Goal: Task Accomplishment & Management: Manage account settings

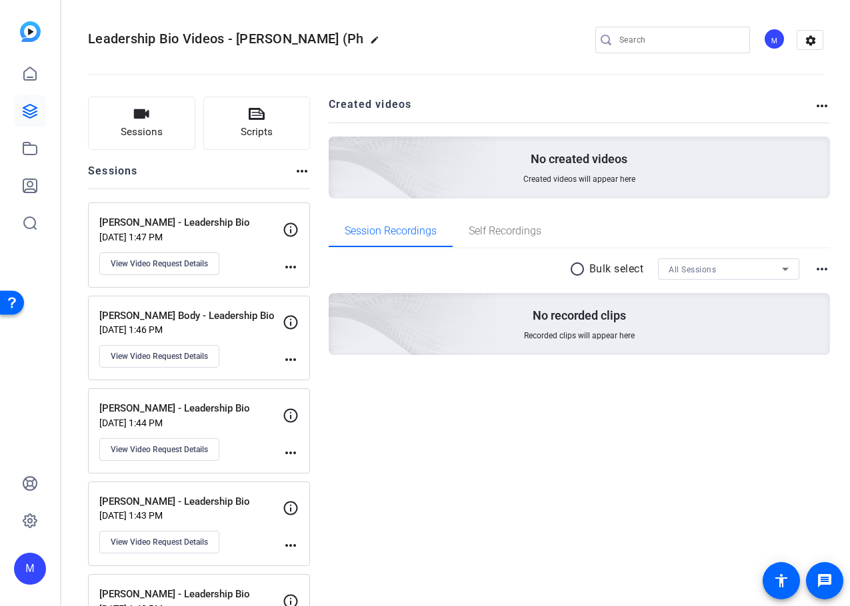
scroll to position [3359, 0]
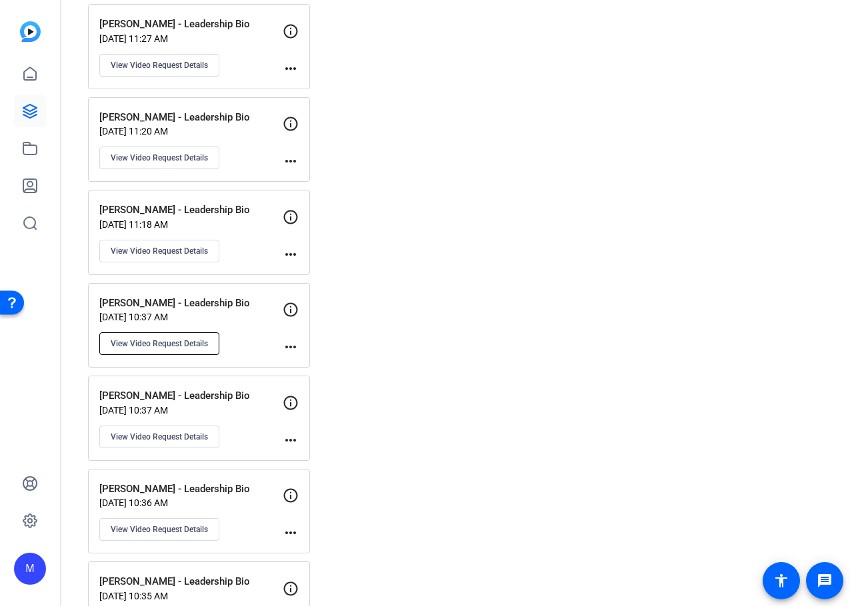
click at [177, 348] on span "View Video Request Details" at bounding box center [159, 344] width 97 height 11
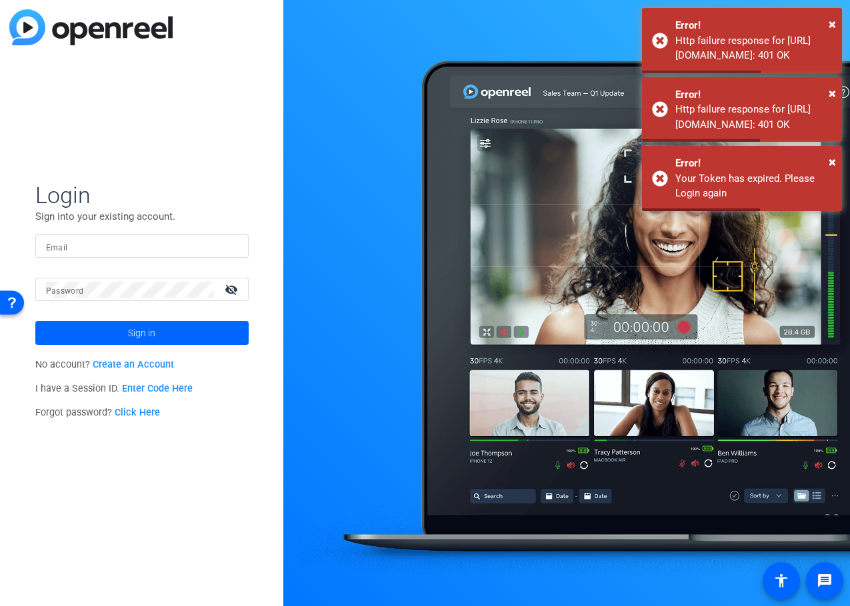
click at [90, 253] on input "Email" at bounding box center [142, 247] width 192 height 16
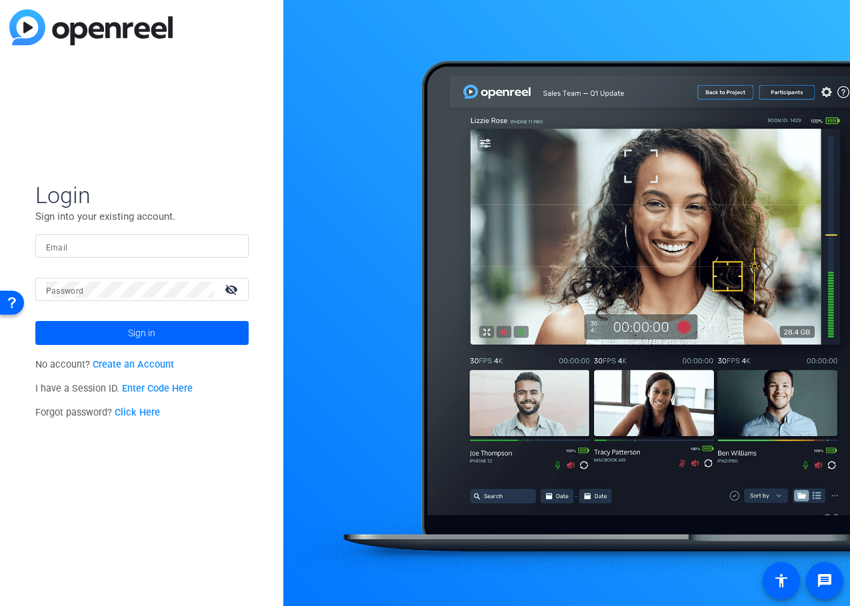
type input "[EMAIL_ADDRESS][DOMAIN_NAME]"
click at [146, 339] on span "Sign in" at bounding box center [141, 333] width 27 height 33
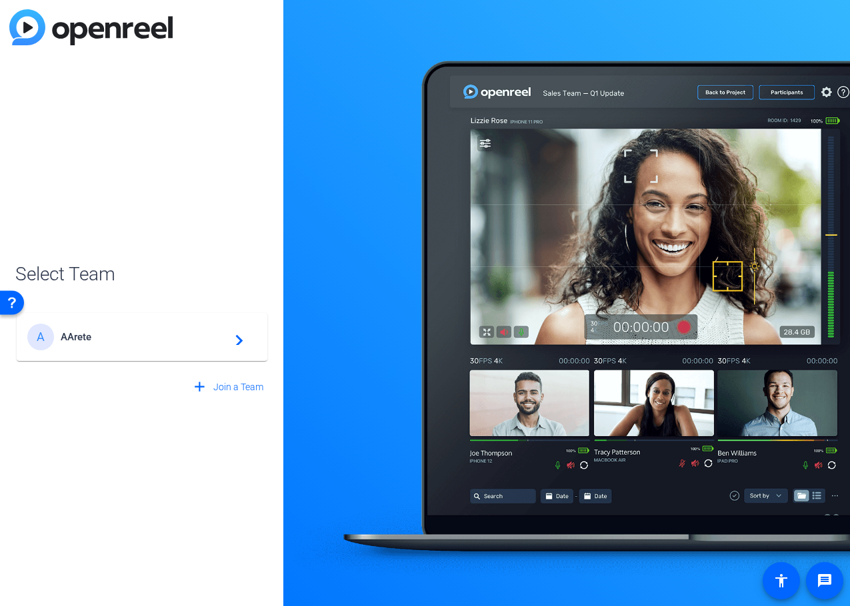
click at [146, 341] on span "AArete" at bounding box center [144, 337] width 167 height 12
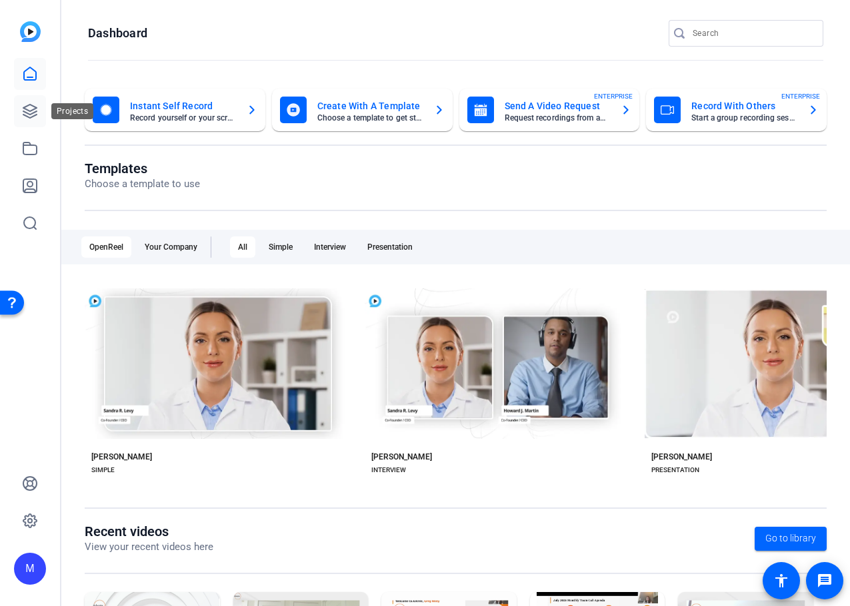
click at [35, 103] on link at bounding box center [30, 111] width 32 height 32
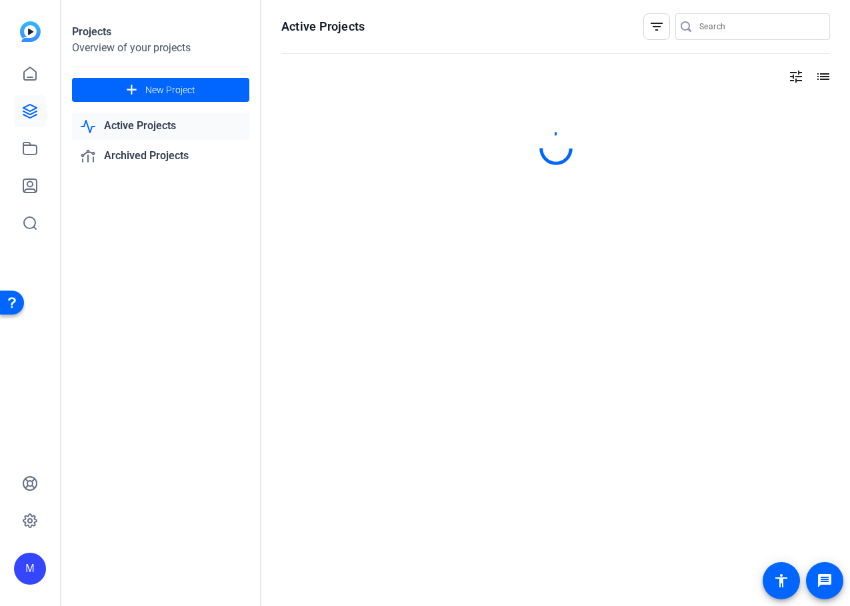
click at [128, 127] on link "Active Projects" at bounding box center [160, 126] width 177 height 27
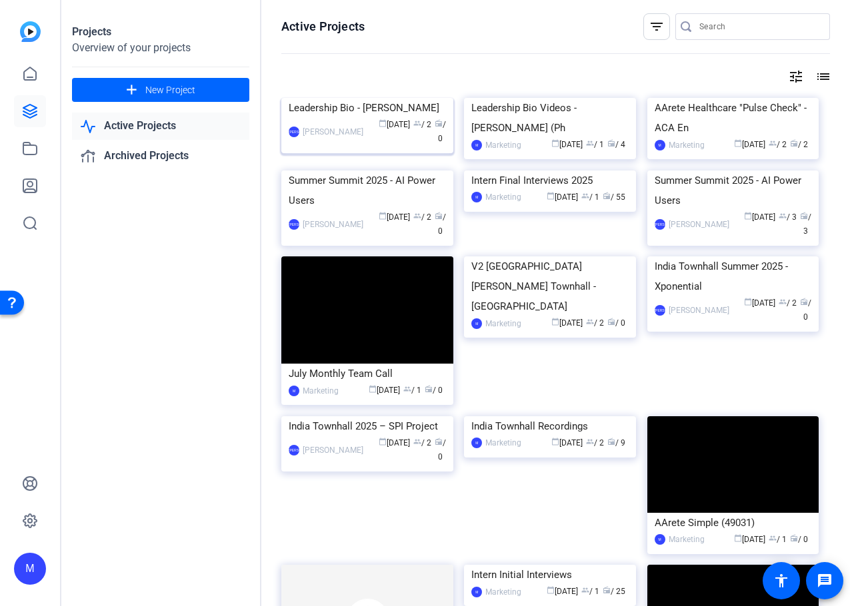
click at [397, 118] on div "Leadership Bio - [PERSON_NAME]" at bounding box center [367, 108] width 157 height 20
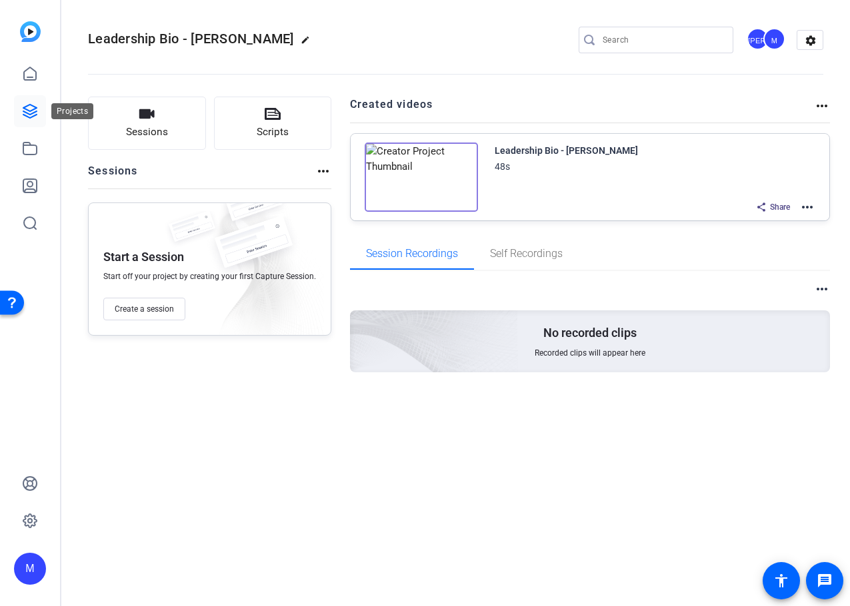
click at [39, 106] on link at bounding box center [30, 111] width 32 height 32
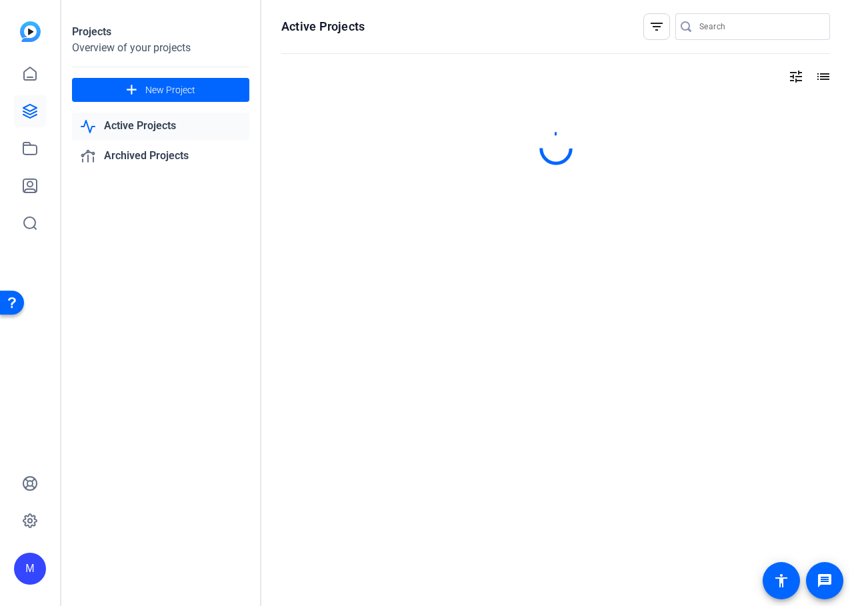
click at [154, 128] on link "Active Projects" at bounding box center [160, 126] width 177 height 27
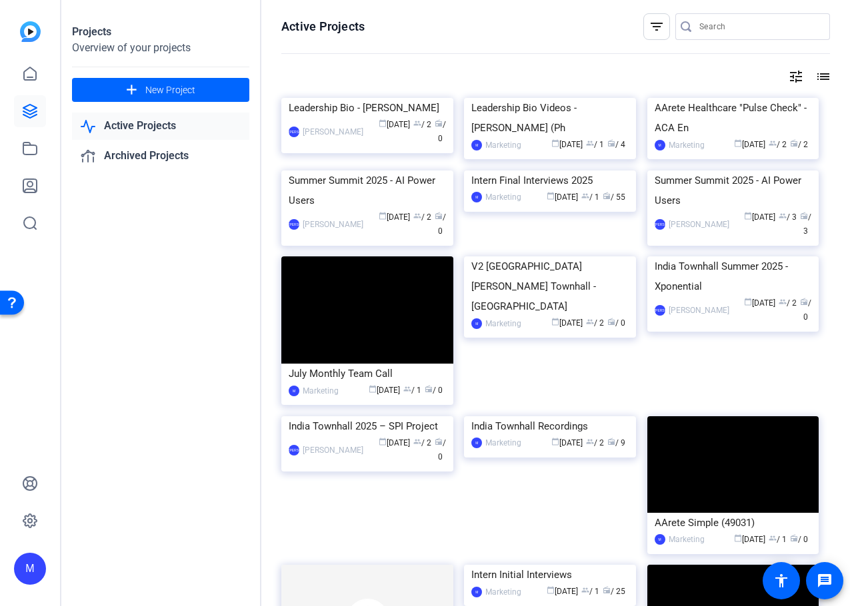
click at [161, 131] on link "Active Projects" at bounding box center [160, 126] width 177 height 27
click at [325, 146] on div "JA [PERSON_NAME] calendar_today [DATE] group / 2 radio / 0" at bounding box center [367, 132] width 157 height 28
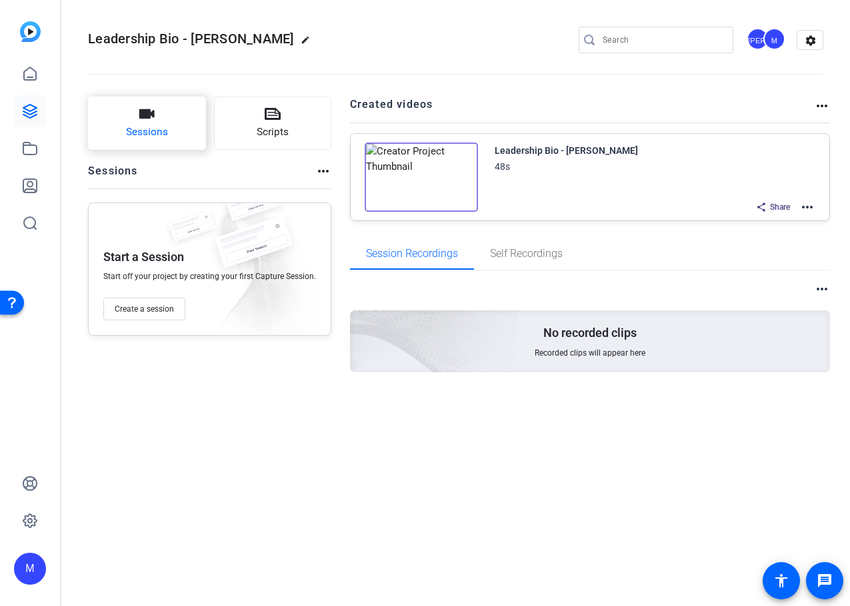
click at [165, 115] on button "Sessions" at bounding box center [147, 123] width 118 height 53
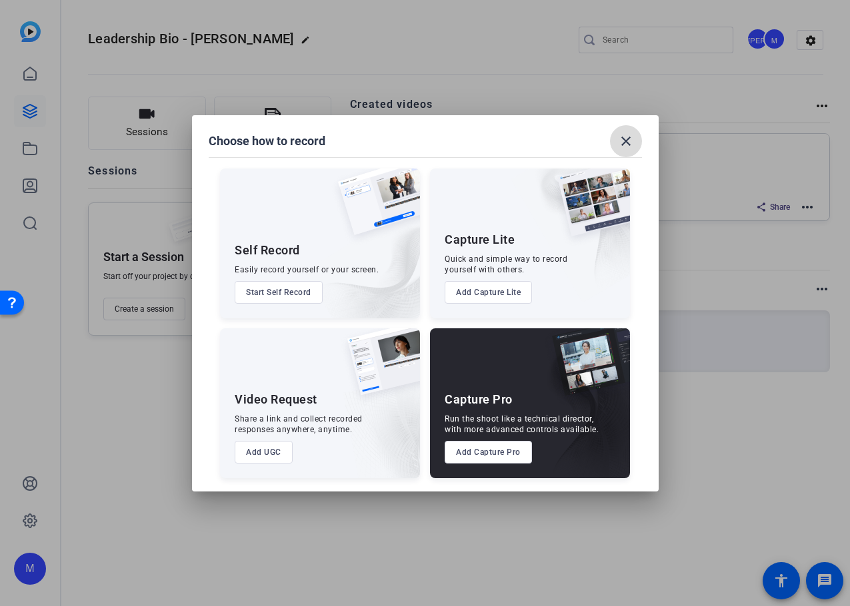
click at [620, 133] on mat-icon "close" at bounding box center [626, 141] width 16 height 16
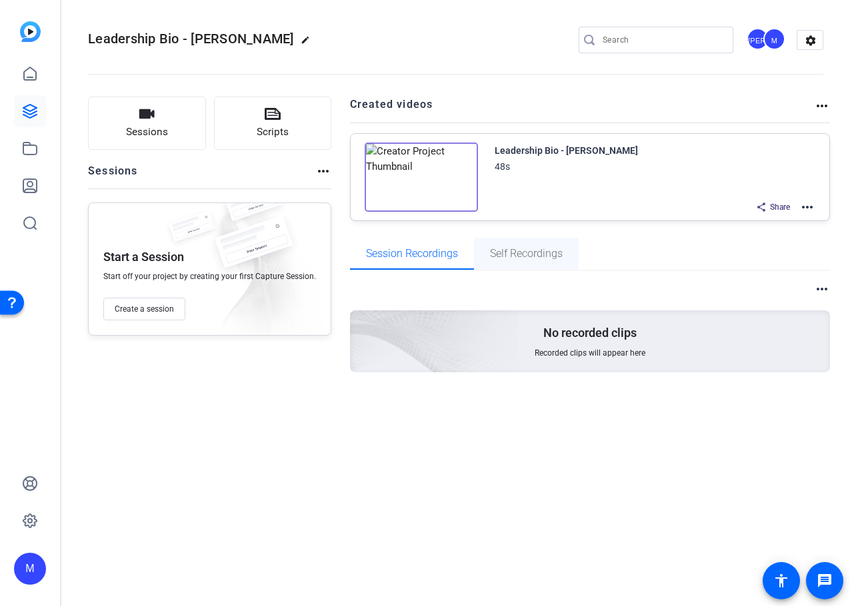
click at [515, 259] on span "Self Recordings" at bounding box center [526, 254] width 73 height 11
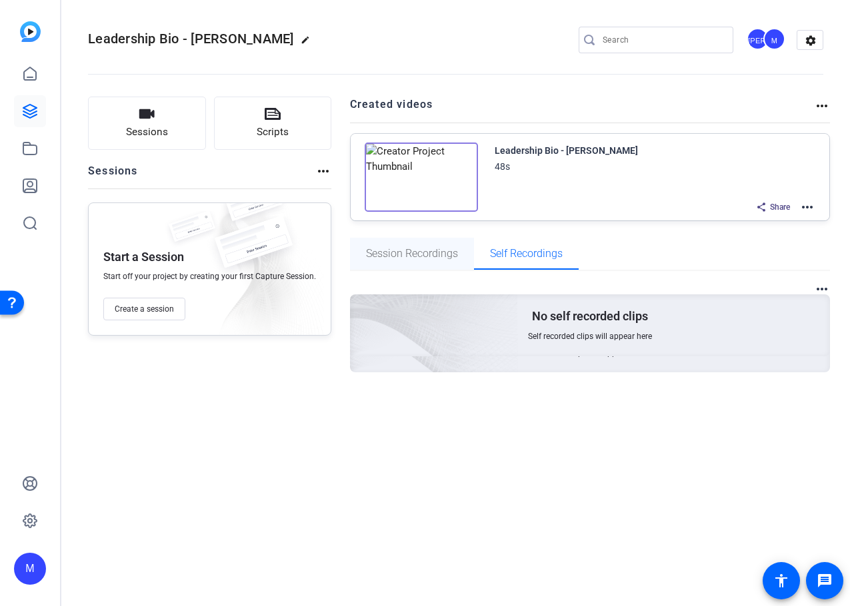
click at [418, 253] on span "Session Recordings" at bounding box center [412, 254] width 92 height 11
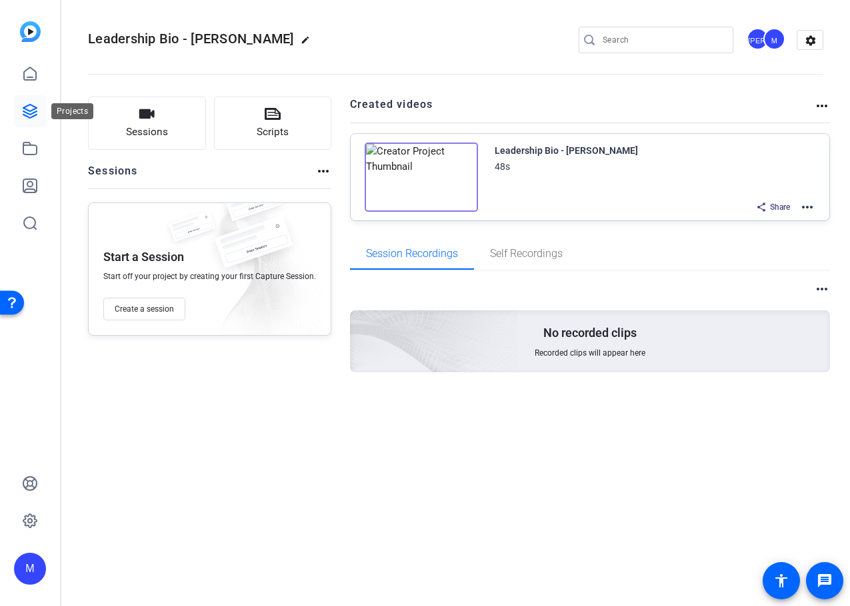
click at [33, 109] on icon at bounding box center [29, 111] width 13 height 13
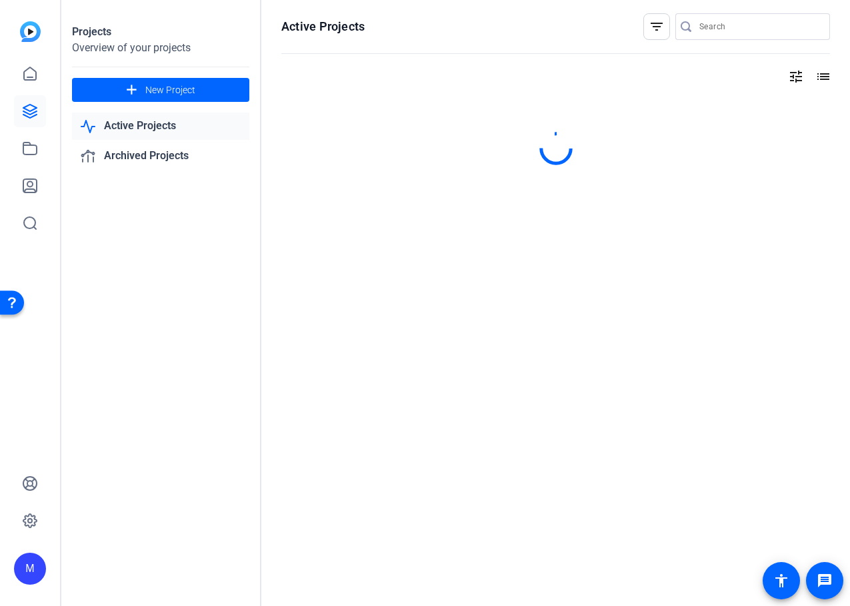
click at [146, 129] on link "Active Projects" at bounding box center [160, 126] width 177 height 27
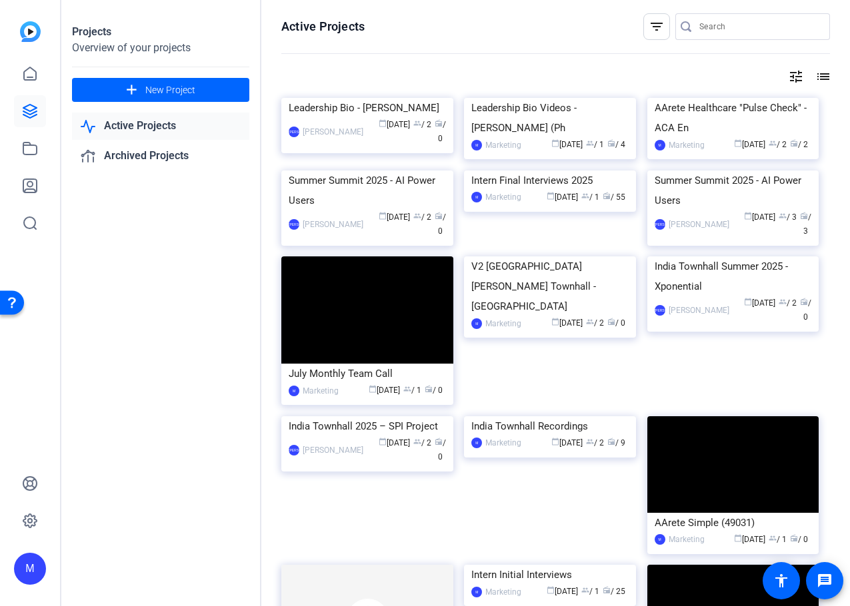
click at [820, 81] on mat-icon "list" at bounding box center [822, 77] width 16 height 16
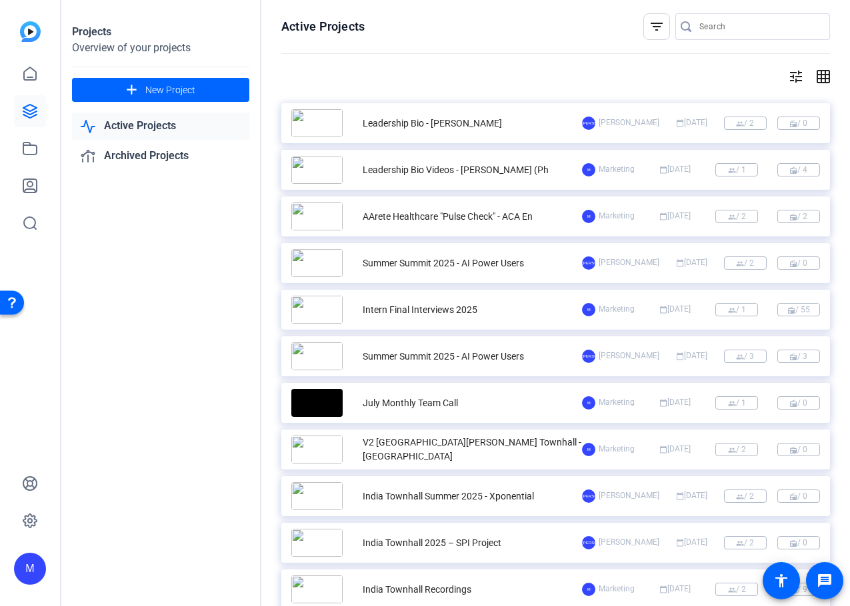
click at [604, 172] on span "Marketing" at bounding box center [616, 169] width 36 height 13
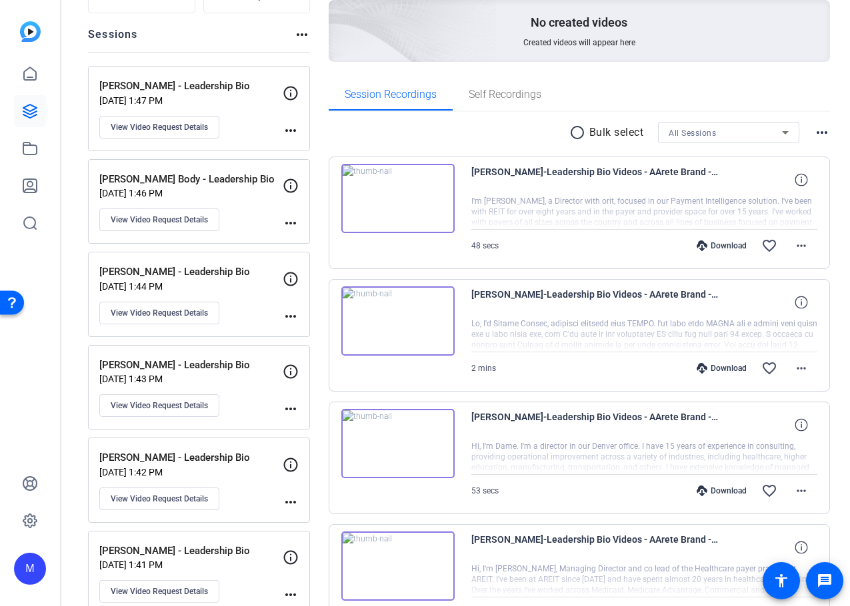
scroll to position [133, 0]
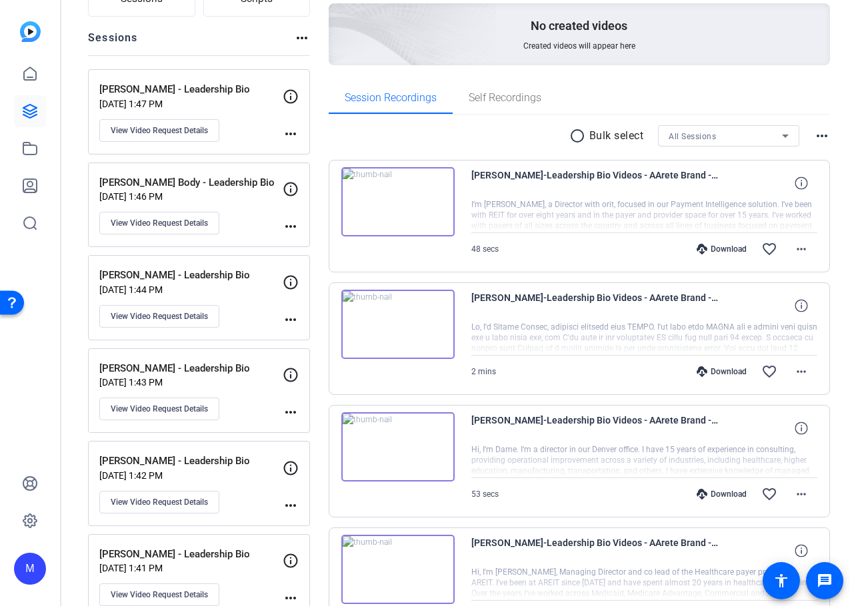
click at [543, 80] on openreel-project-creator-list "Created videos more_horiz No created videos Created videos will appear here" at bounding box center [580, 22] width 502 height 119
click at [517, 96] on span "Self Recordings" at bounding box center [504, 98] width 73 height 11
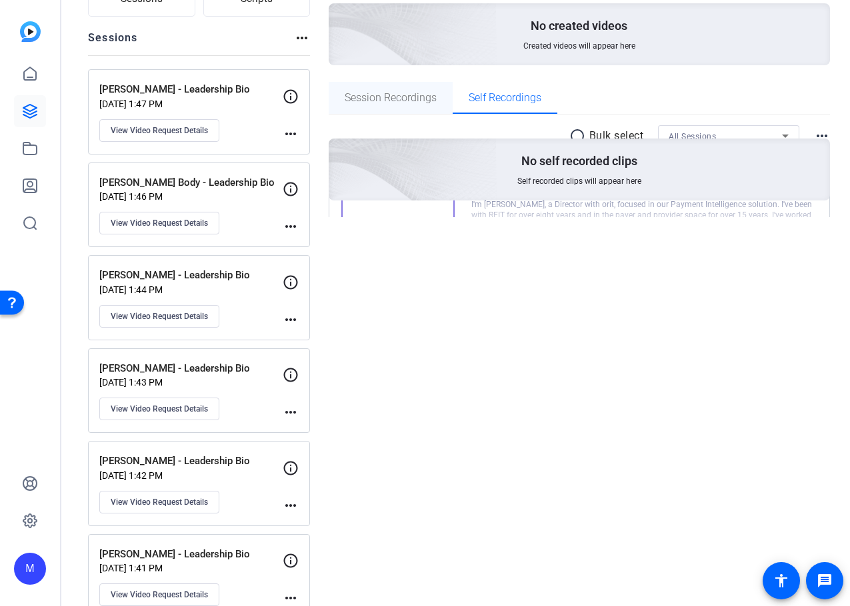
click at [417, 106] on span "Session Recordings" at bounding box center [391, 98] width 92 height 32
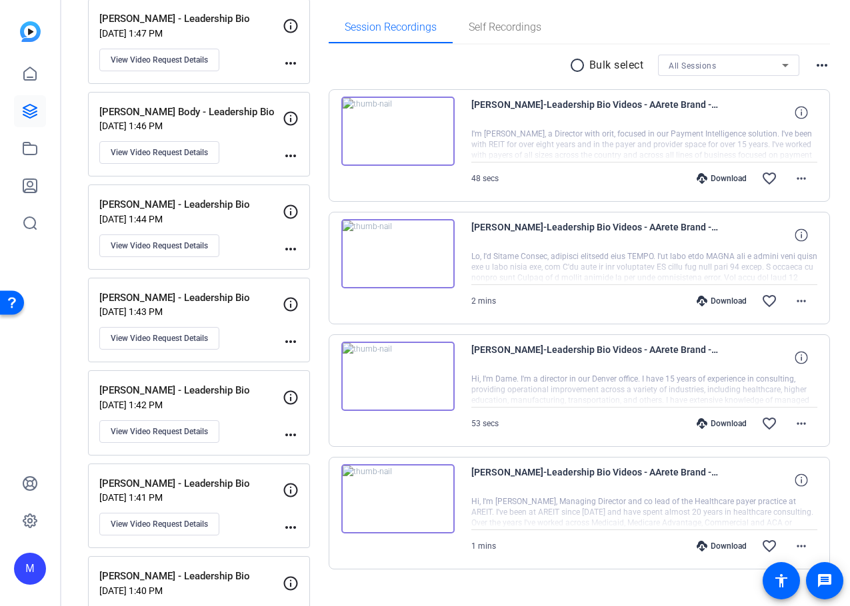
scroll to position [200, 0]
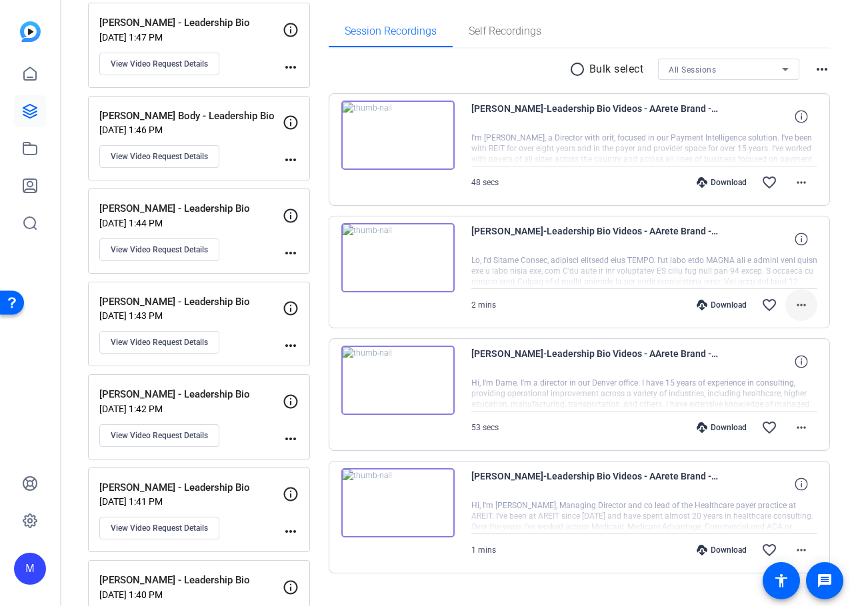
click at [793, 303] on mat-icon "more_horiz" at bounding box center [801, 305] width 16 height 16
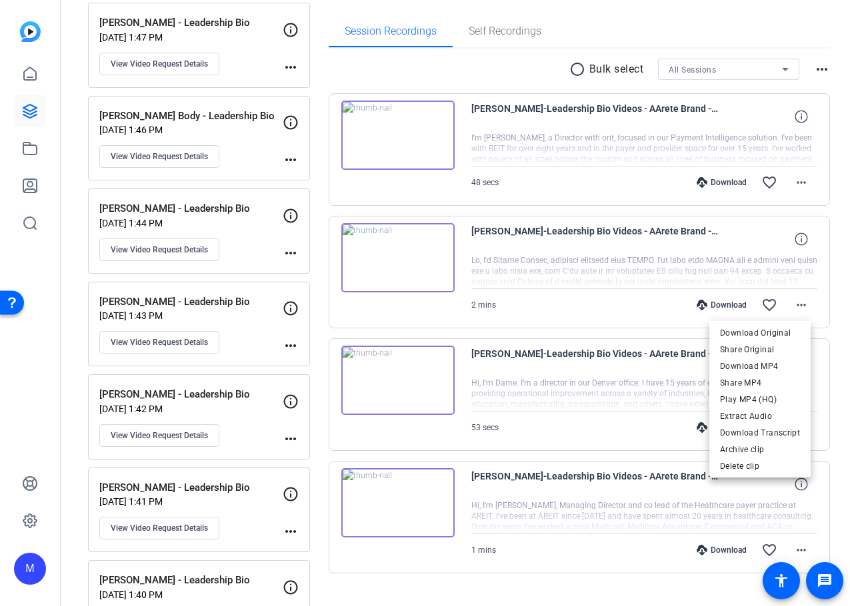
click at [796, 303] on div at bounding box center [425, 303] width 850 height 606
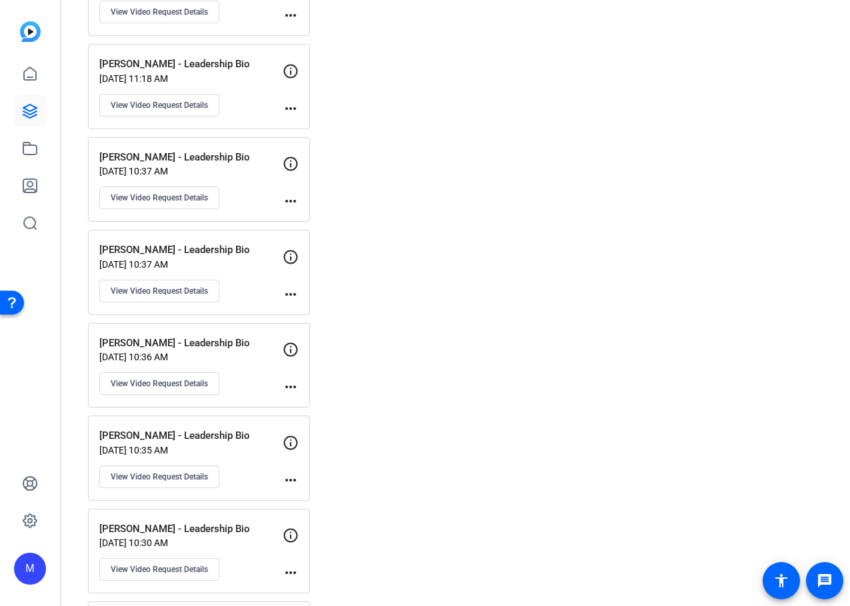
scroll to position [3532, 0]
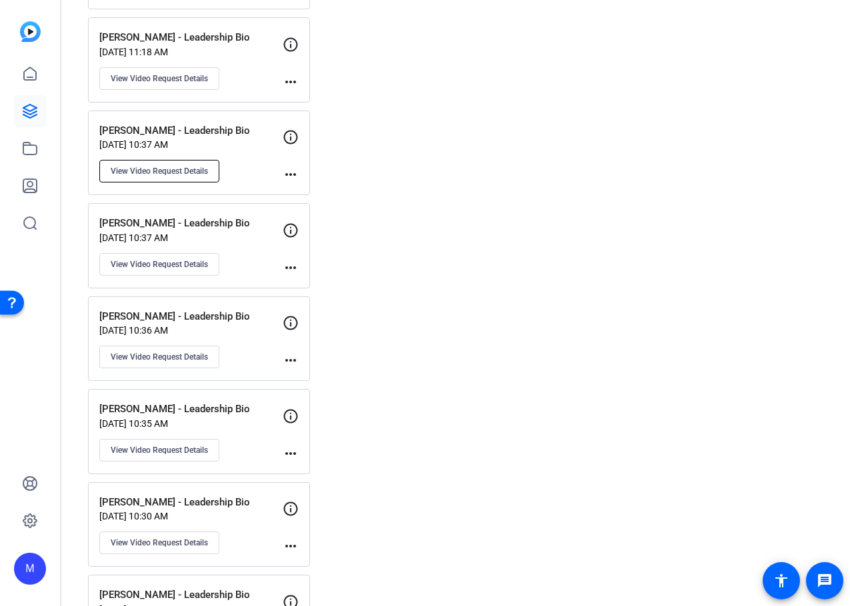
click at [174, 172] on span "View Video Request Details" at bounding box center [159, 171] width 97 height 11
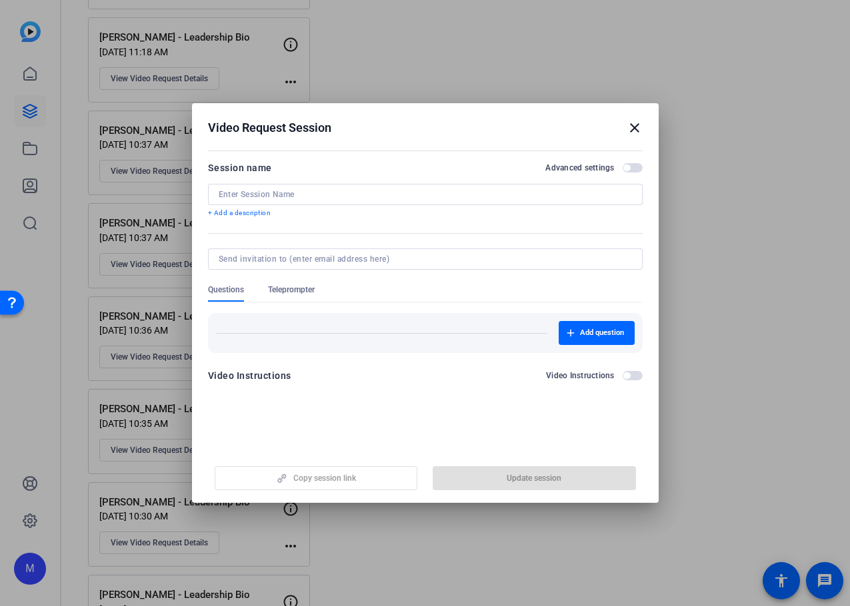
type input "[PERSON_NAME] - Leadership Bio"
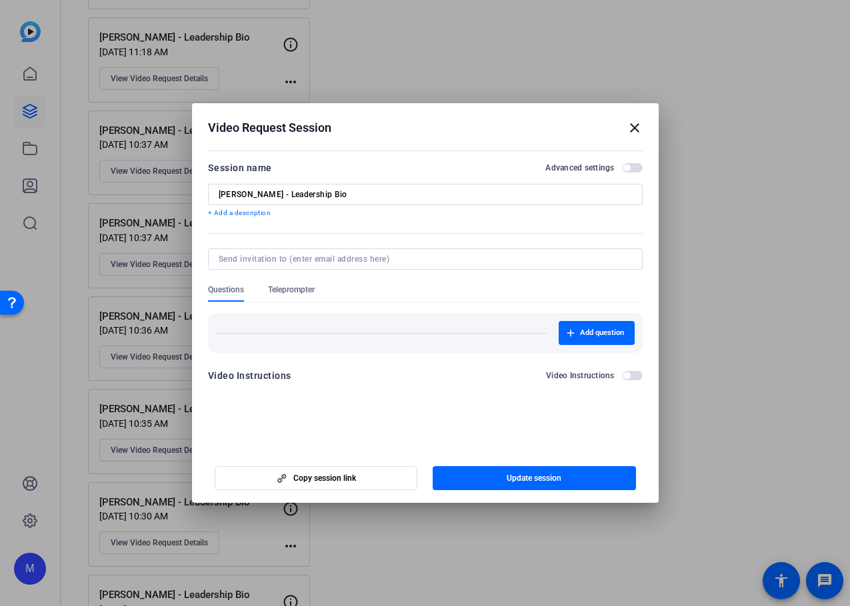
click at [637, 171] on span "button" at bounding box center [632, 167] width 20 height 9
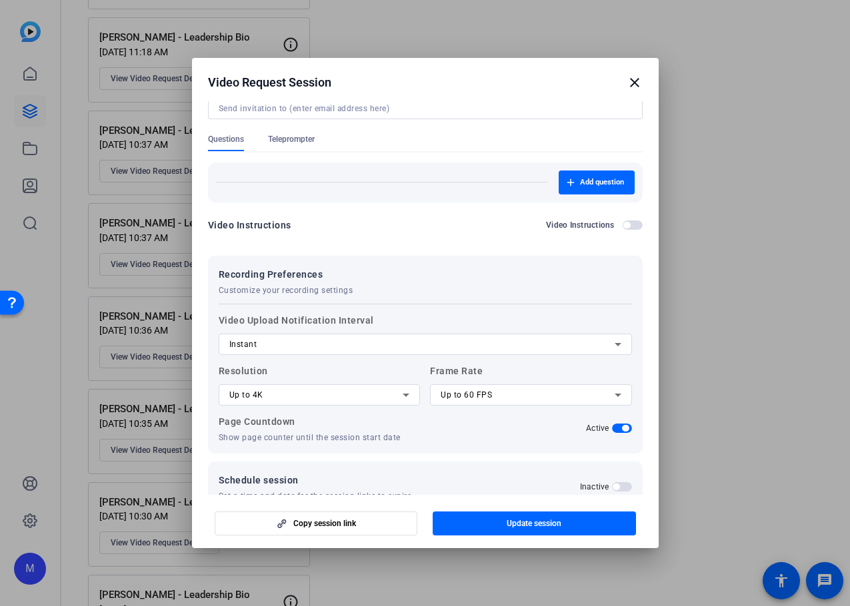
scroll to position [123, 0]
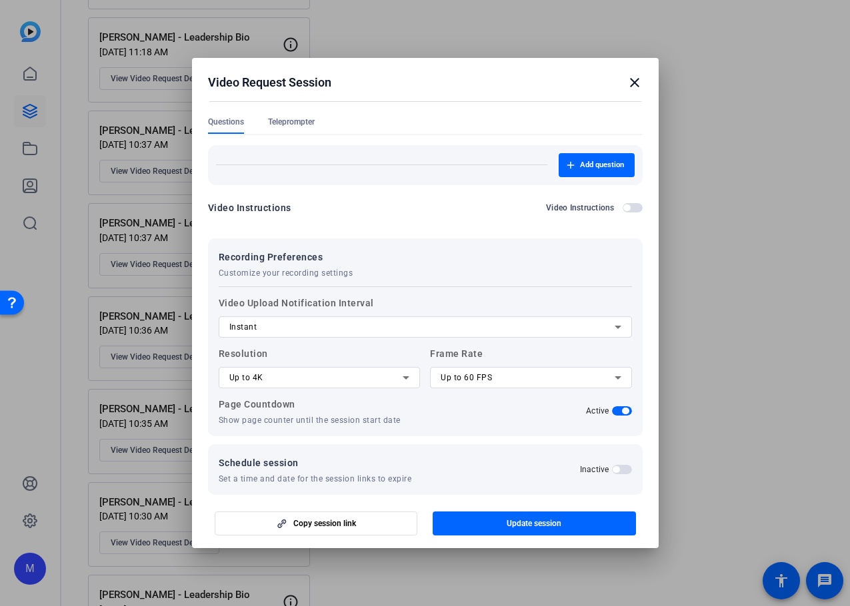
click at [291, 127] on span "Teleprompter" at bounding box center [291, 125] width 47 height 17
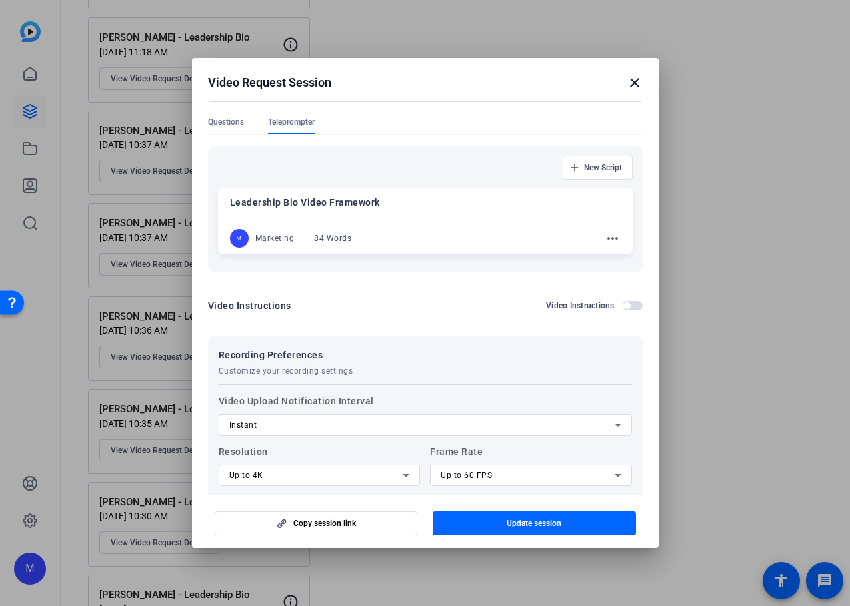
click at [604, 240] on mat-icon "more_horiz" at bounding box center [612, 239] width 16 height 16
click at [632, 262] on span "Edit" at bounding box center [634, 258] width 53 height 16
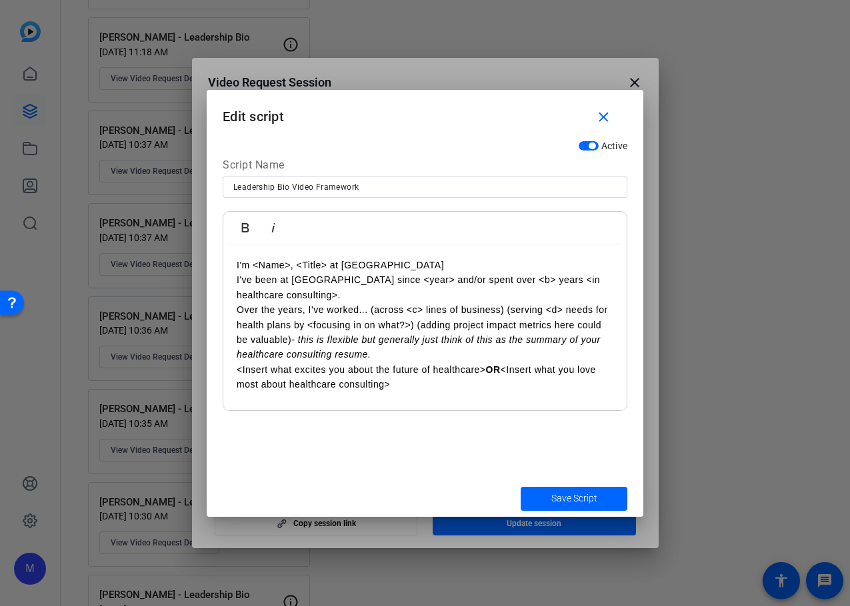
drag, startPoint x: 432, startPoint y: 287, endPoint x: 434, endPoint y: 293, distance: 7.2
click at [432, 285] on p "I've been at [GEOGRAPHIC_DATA] since <year> and/or spent over <b> years <in hea…" at bounding box center [425, 288] width 377 height 30
click at [595, 499] on span "Save Script" at bounding box center [574, 499] width 46 height 14
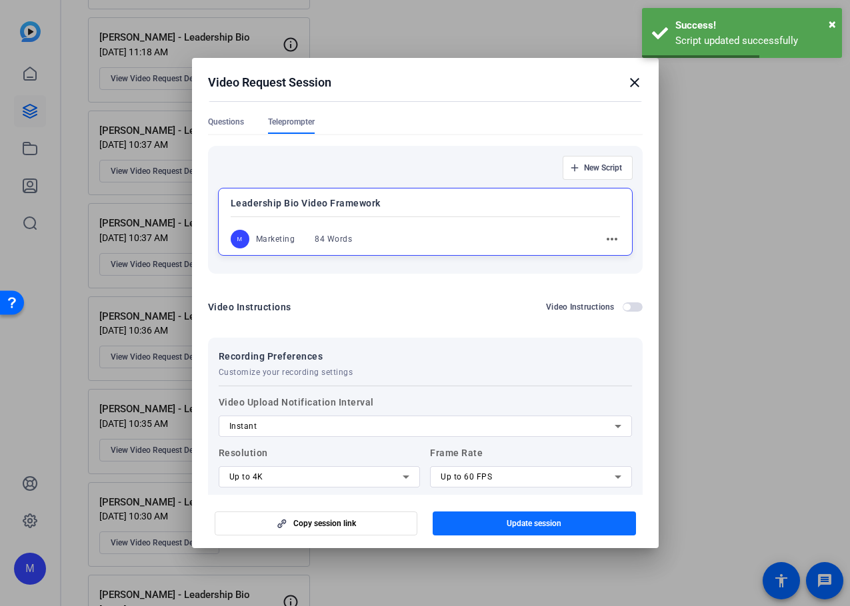
click at [508, 520] on span "Update session" at bounding box center [533, 523] width 55 height 11
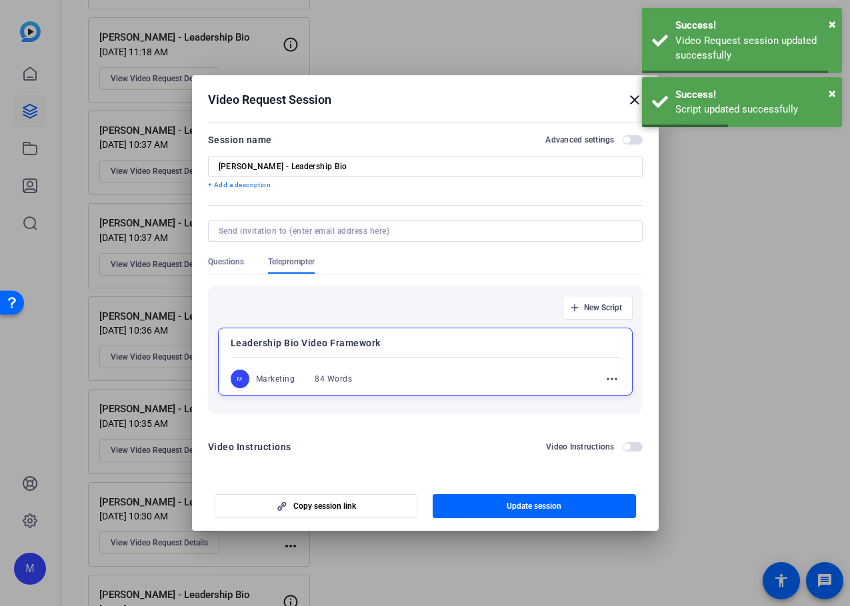
scroll to position [0, 0]
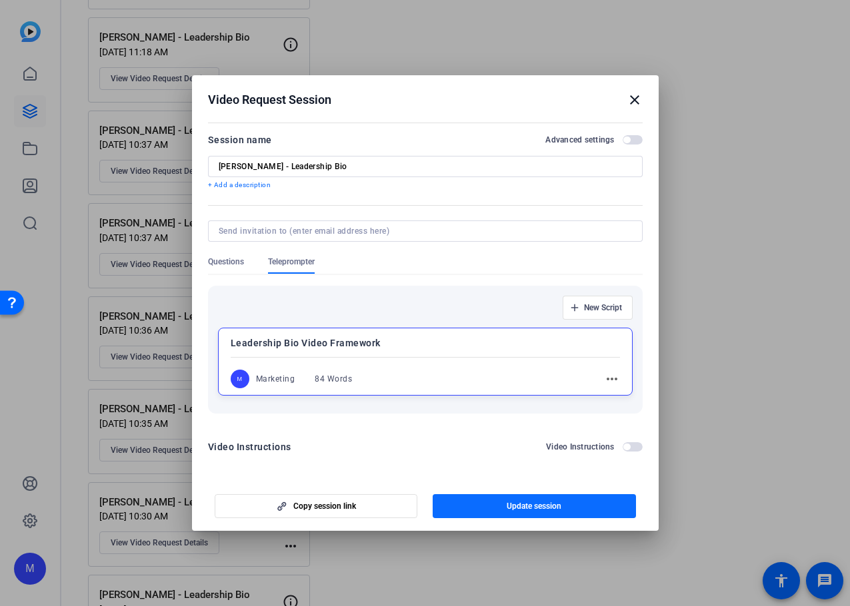
click at [540, 512] on span "button" at bounding box center [533, 506] width 203 height 32
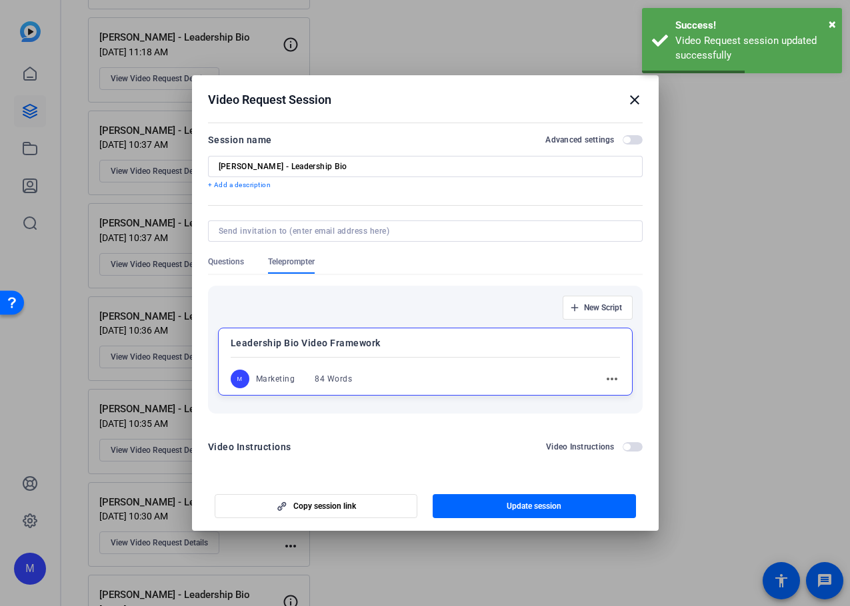
click at [633, 138] on span "button" at bounding box center [632, 139] width 20 height 9
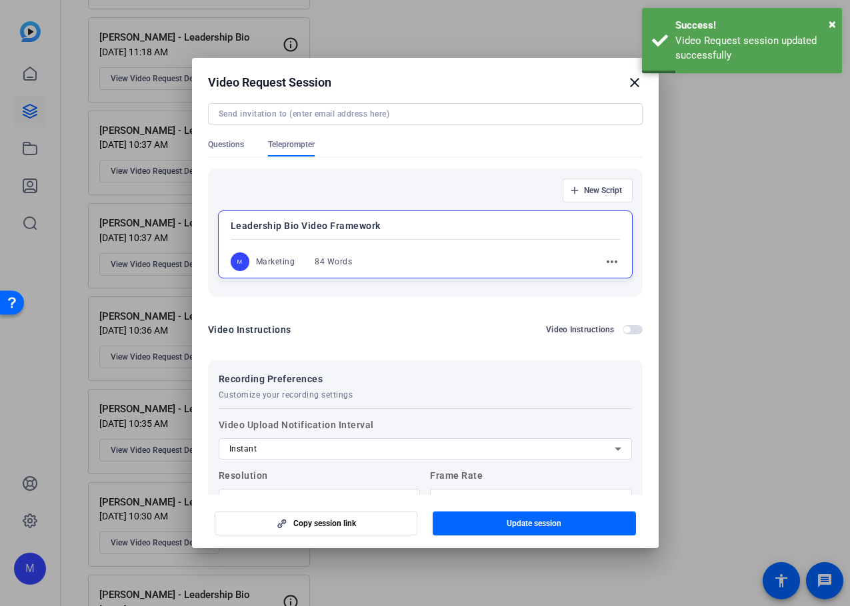
scroll to position [89, 0]
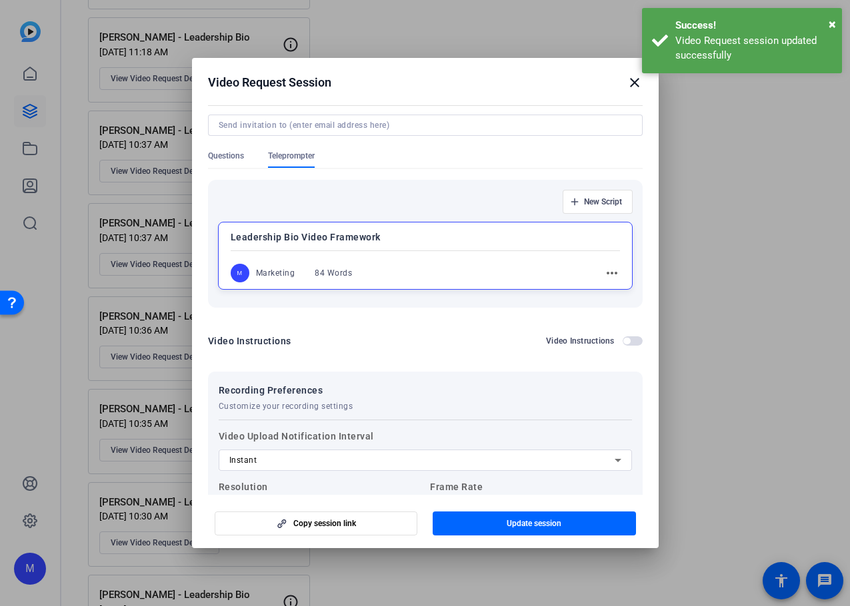
click at [604, 279] on mat-icon "more_horiz" at bounding box center [612, 273] width 16 height 16
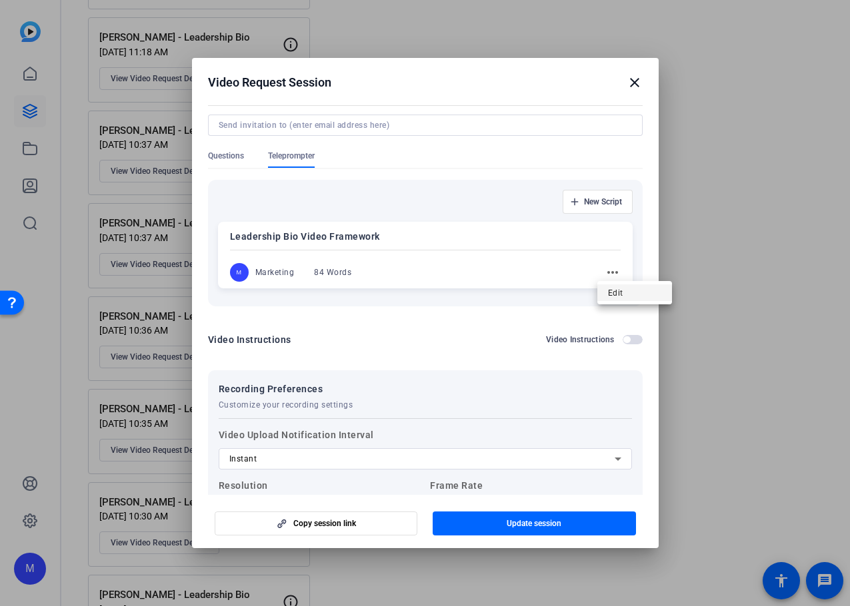
click at [622, 292] on span "Edit" at bounding box center [634, 293] width 53 height 16
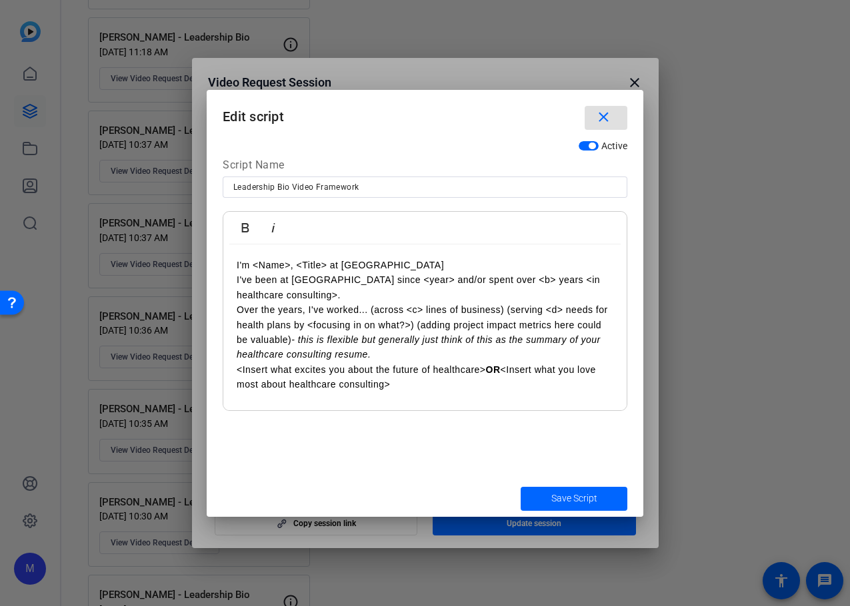
click at [504, 329] on p "Over the years, I've worked... (across <c> lines of business) (serving <d> need…" at bounding box center [425, 333] width 377 height 60
click at [573, 493] on span "Save Script" at bounding box center [574, 499] width 46 height 14
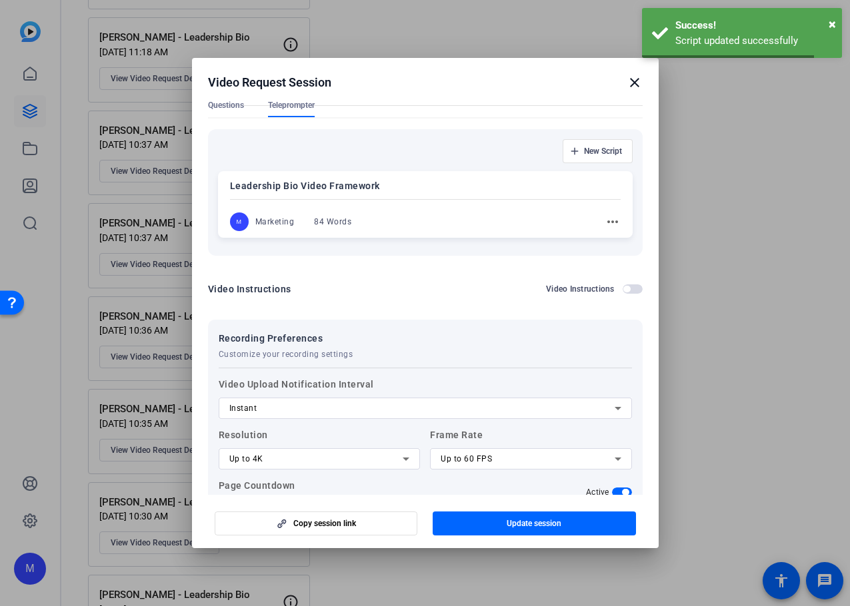
scroll to position [235, 0]
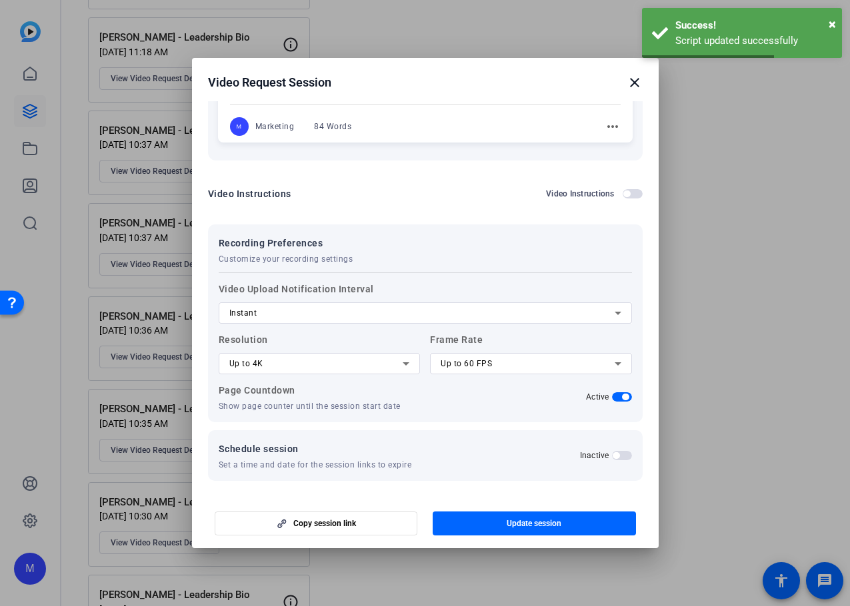
click at [540, 525] on span "Update session" at bounding box center [533, 523] width 55 height 11
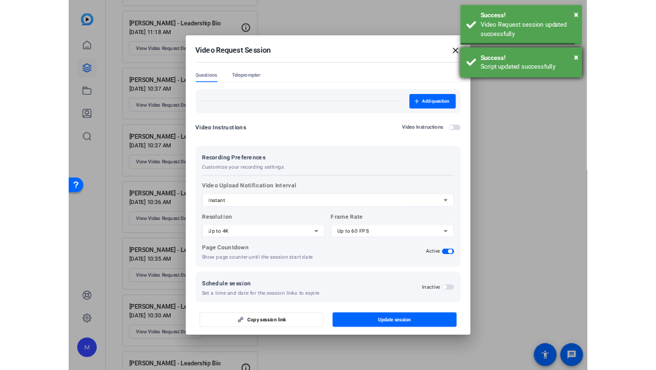
scroll to position [0, 0]
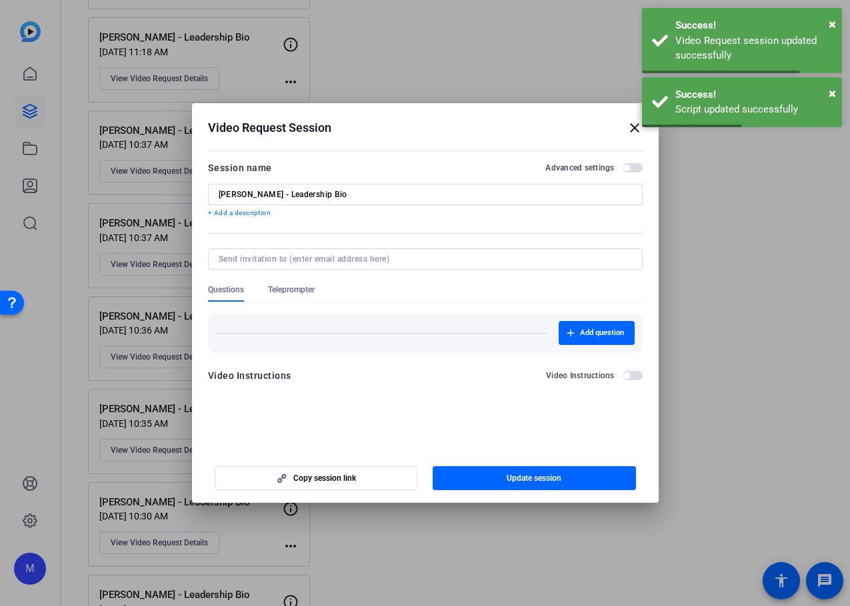
click at [636, 129] on mat-icon "close" at bounding box center [634, 128] width 16 height 16
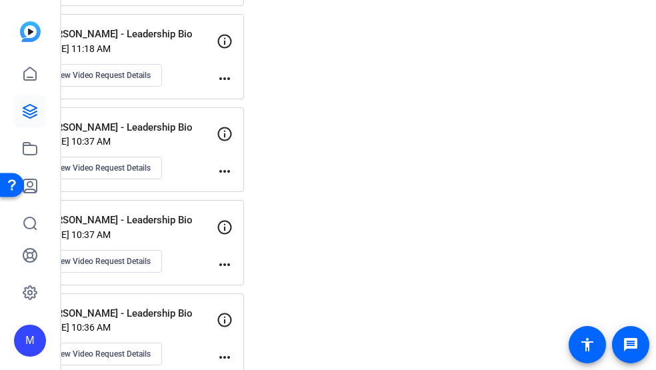
scroll to position [3532, 0]
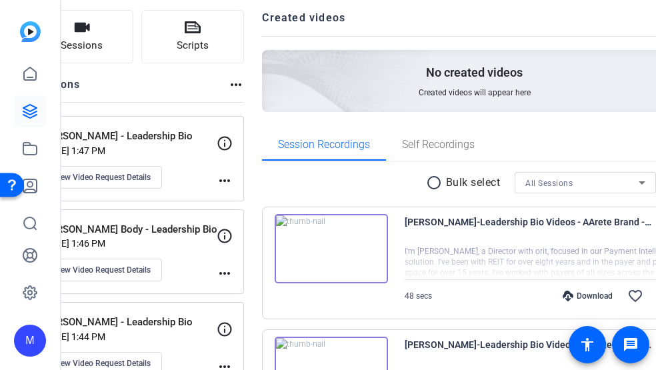
scroll to position [0, 0]
